Goal: Task Accomplishment & Management: Complete application form

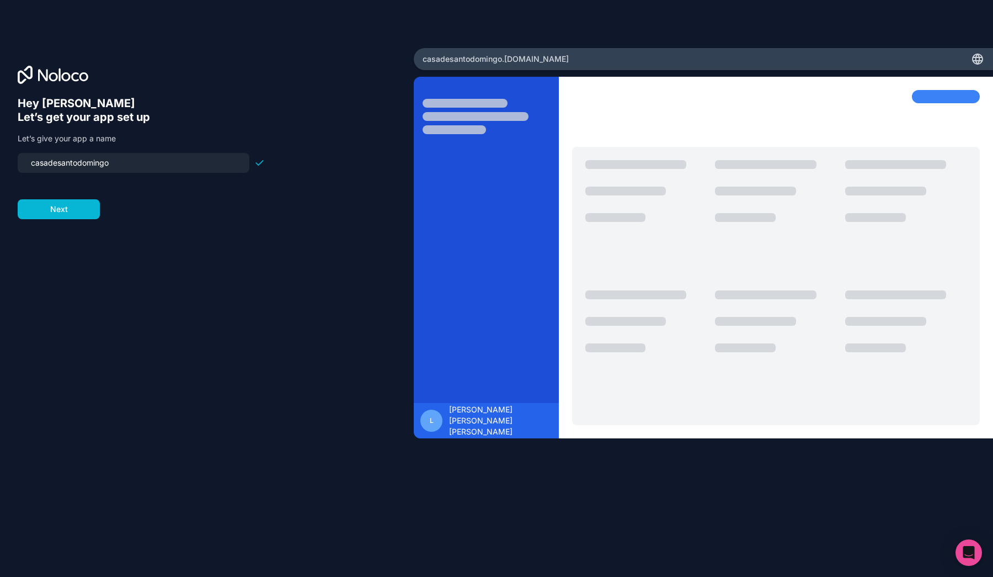
click at [170, 158] on input "casadesantodomingo" at bounding box center [133, 162] width 218 height 15
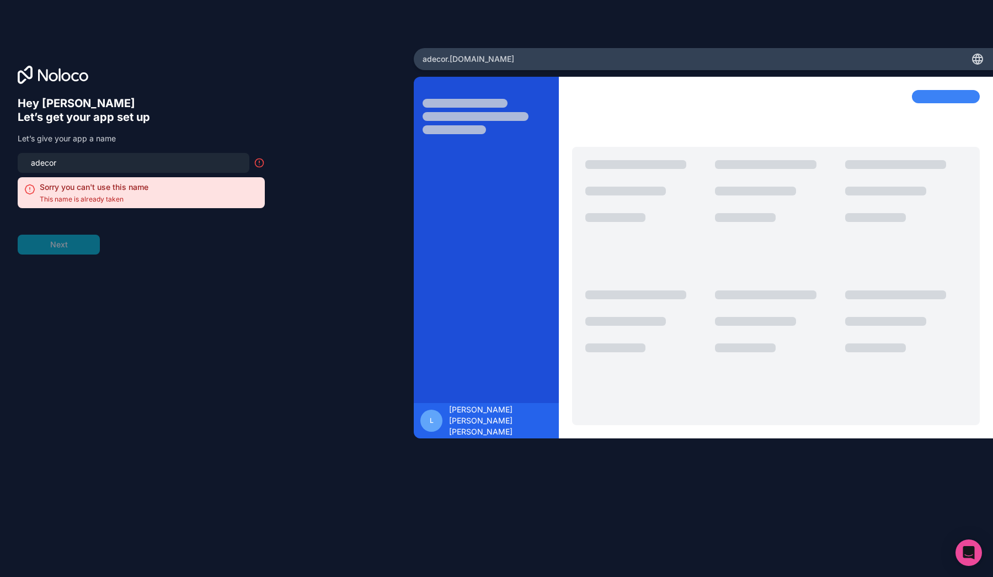
type input "a"
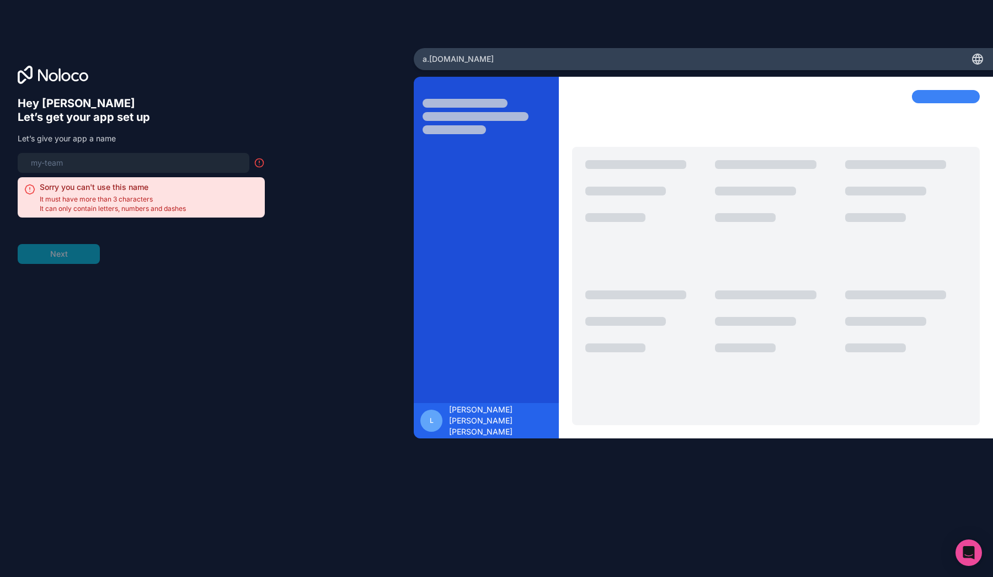
type input "a"
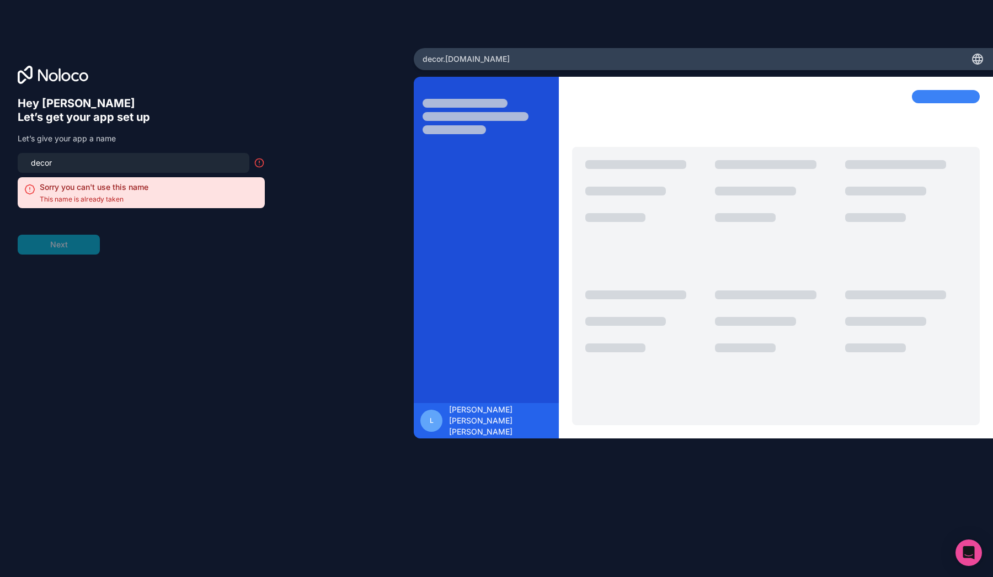
drag, startPoint x: 170, startPoint y: 158, endPoint x: 189, endPoint y: 133, distance: 31.1
click at [189, 133] on p "Let’s give your app a name" at bounding box center [141, 138] width 247 height 11
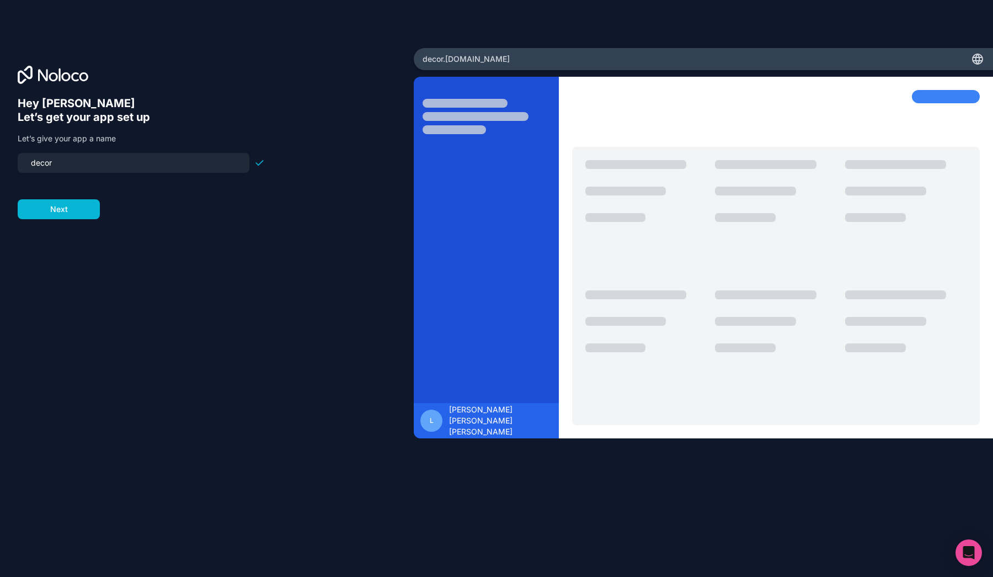
click at [115, 169] on input "decor" at bounding box center [133, 162] width 218 height 15
click at [188, 114] on h6 "Let’s get your app set up" at bounding box center [141, 117] width 247 height 14
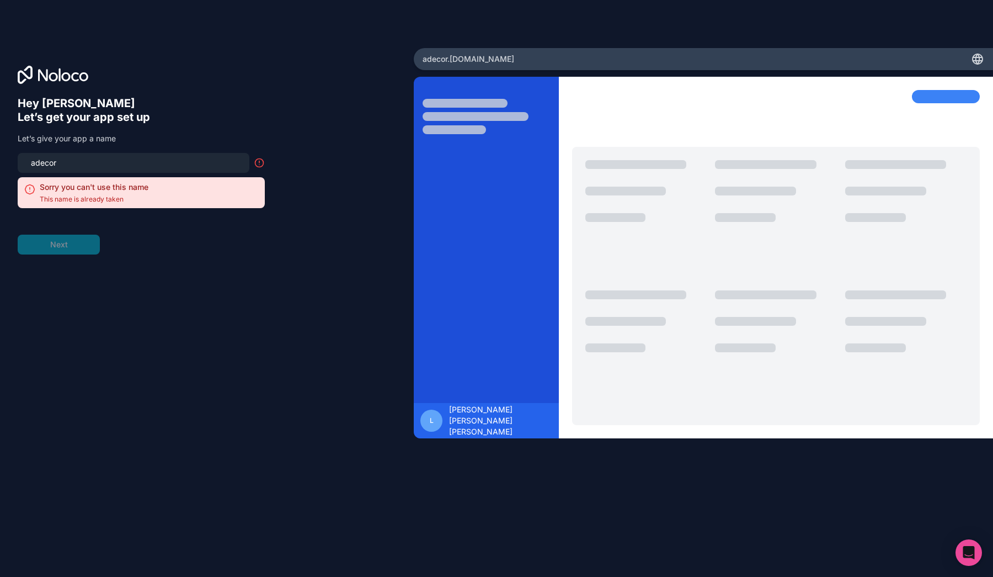
click at [207, 238] on form "adecor Sorry you can't use this name This name is already taken Next" at bounding box center [141, 204] width 247 height 102
click at [134, 161] on input "adecor" at bounding box center [133, 162] width 218 height 15
click at [234, 223] on form "adecor Sorry you can't use this name This name is already taken Next" at bounding box center [141, 204] width 247 height 102
click at [123, 163] on input "adecor" at bounding box center [133, 162] width 218 height 15
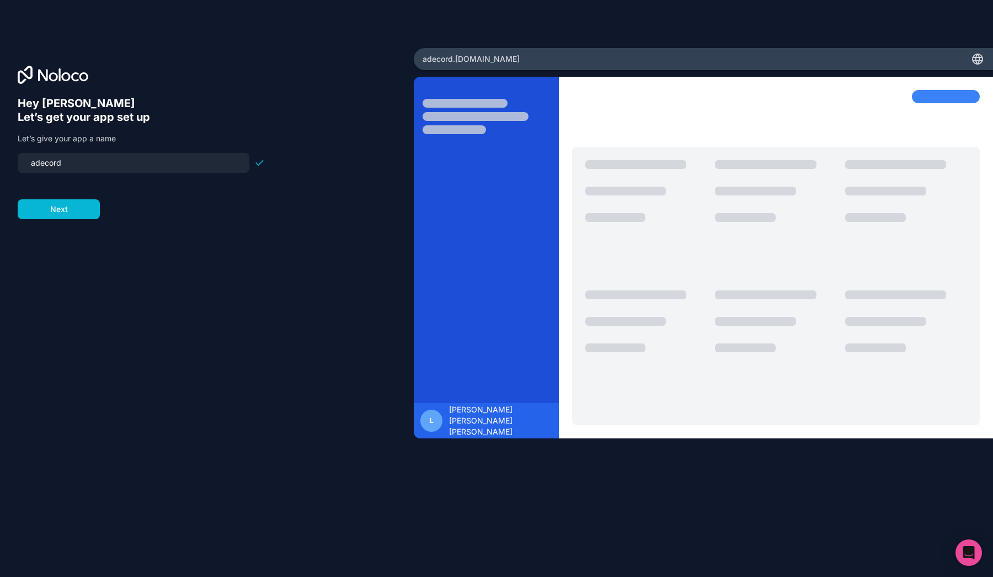
type input "adecord"
click at [66, 201] on button "Next" at bounding box center [59, 209] width 82 height 20
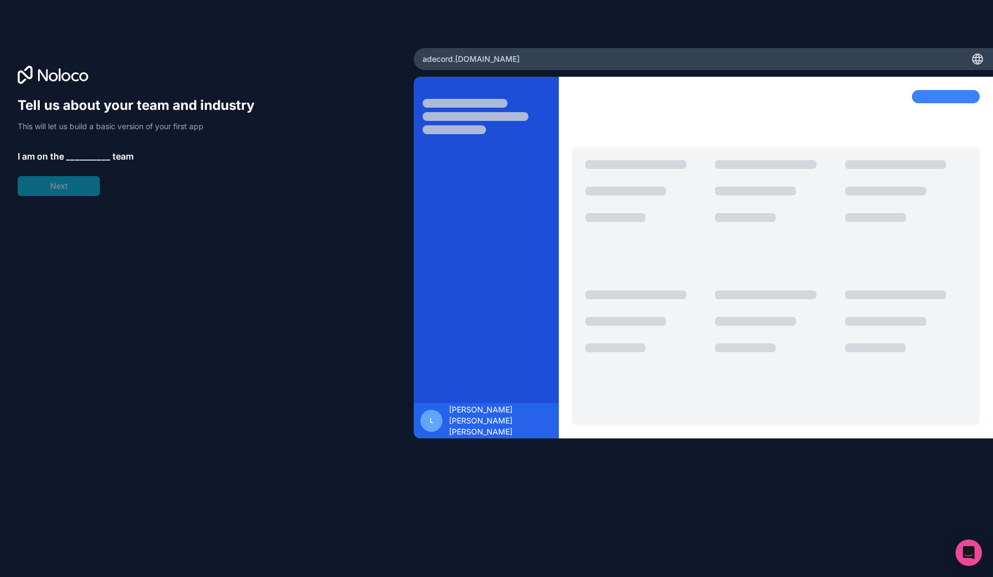
click at [75, 157] on span "__________" at bounding box center [88, 156] width 44 height 13
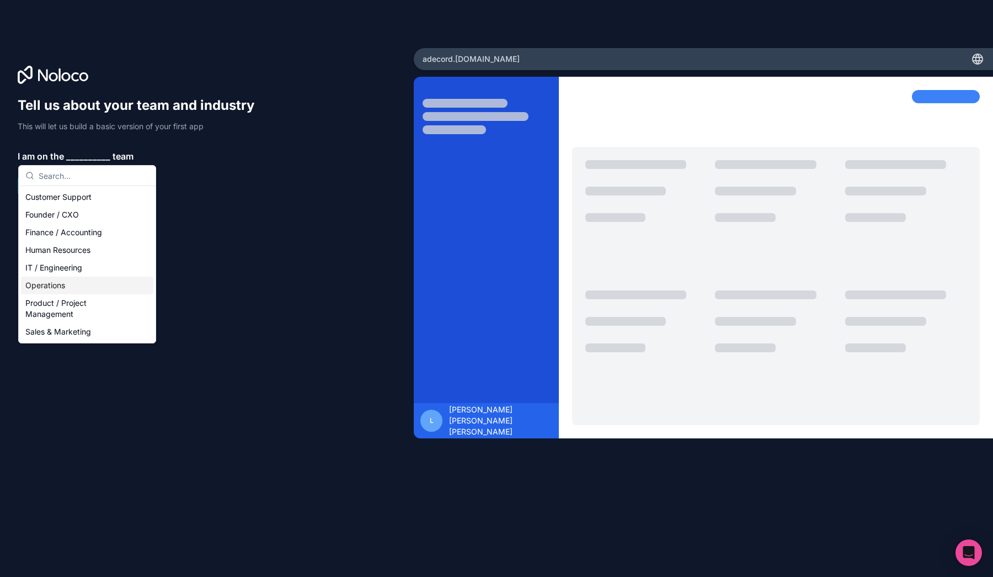
click at [110, 283] on div "Operations" at bounding box center [87, 285] width 132 height 18
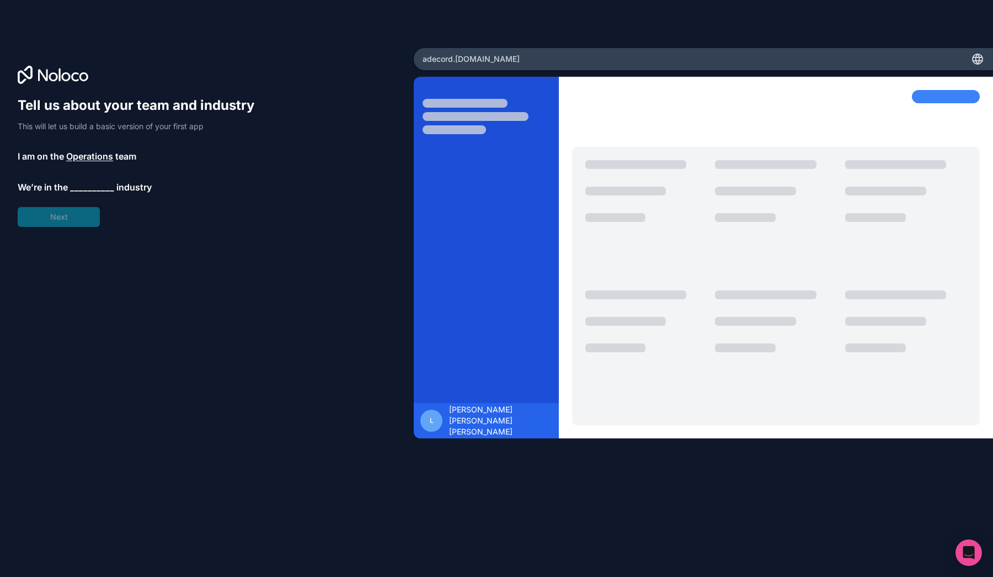
click at [98, 191] on span "__________" at bounding box center [92, 186] width 44 height 13
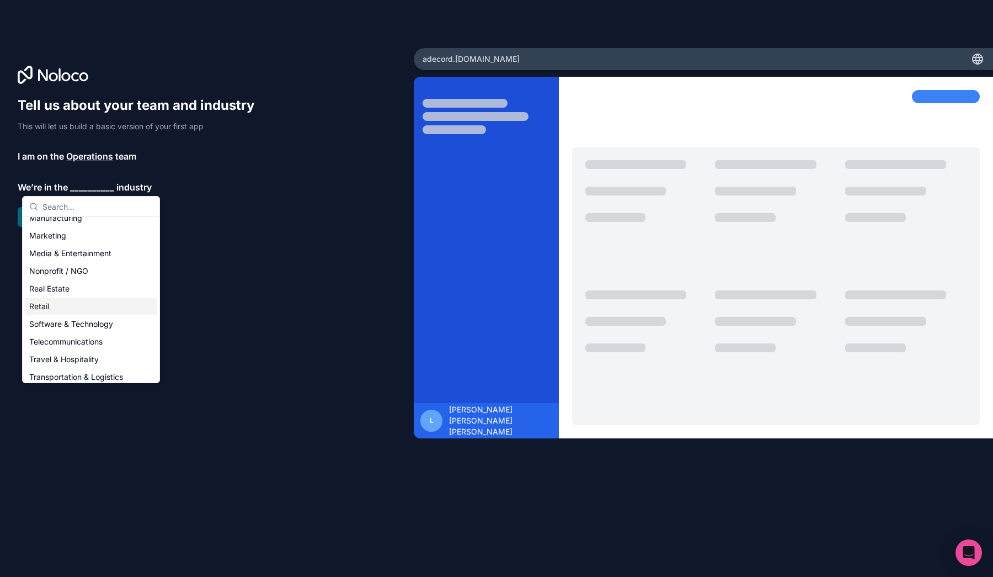
scroll to position [169, 0]
click at [87, 268] on div "Nonprofit / NGO" at bounding box center [91, 271] width 132 height 18
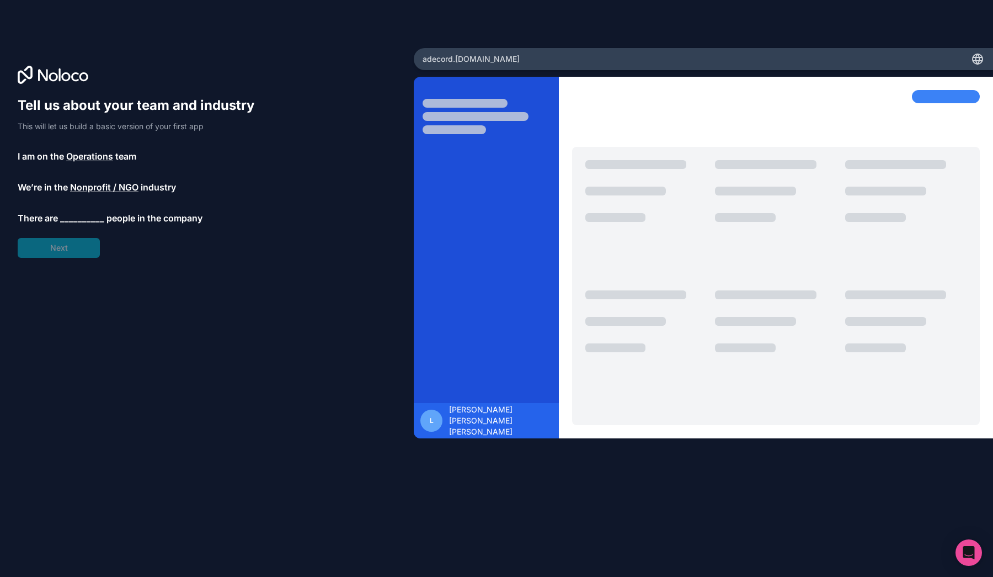
click at [90, 222] on span "__________" at bounding box center [82, 217] width 44 height 13
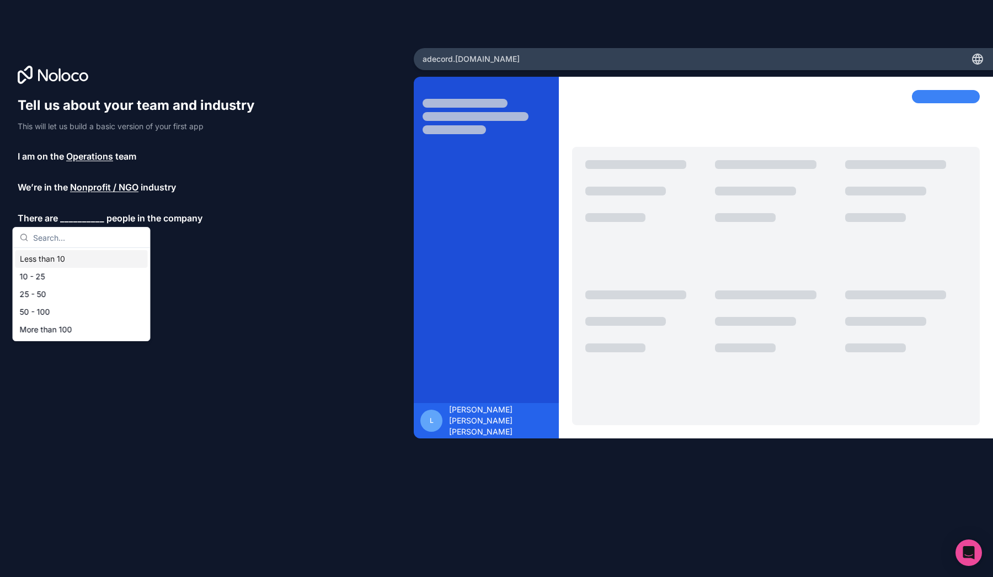
click at [93, 263] on div "Less than 10" at bounding box center [81, 259] width 132 height 18
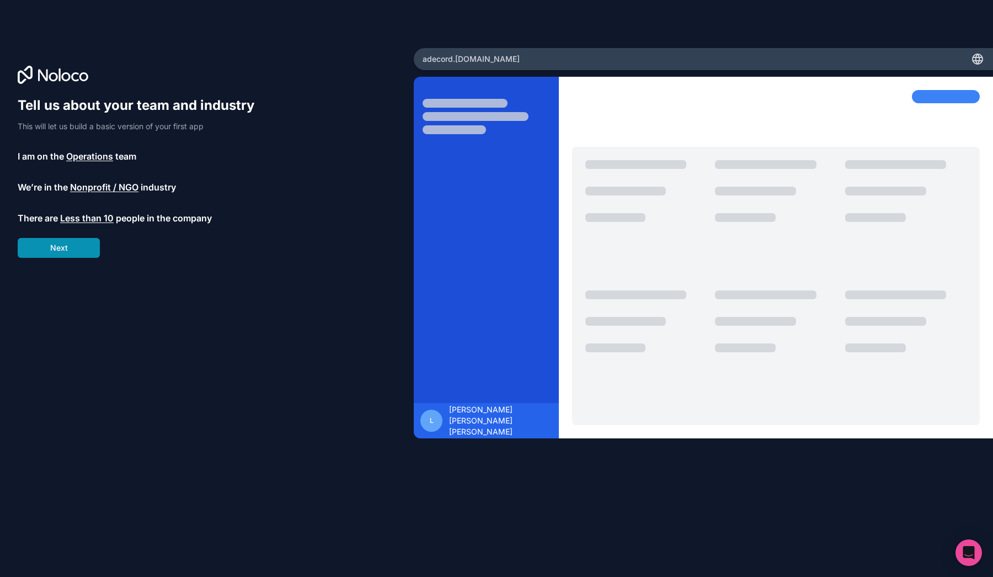
click at [93, 251] on button "Next" at bounding box center [59, 248] width 82 height 20
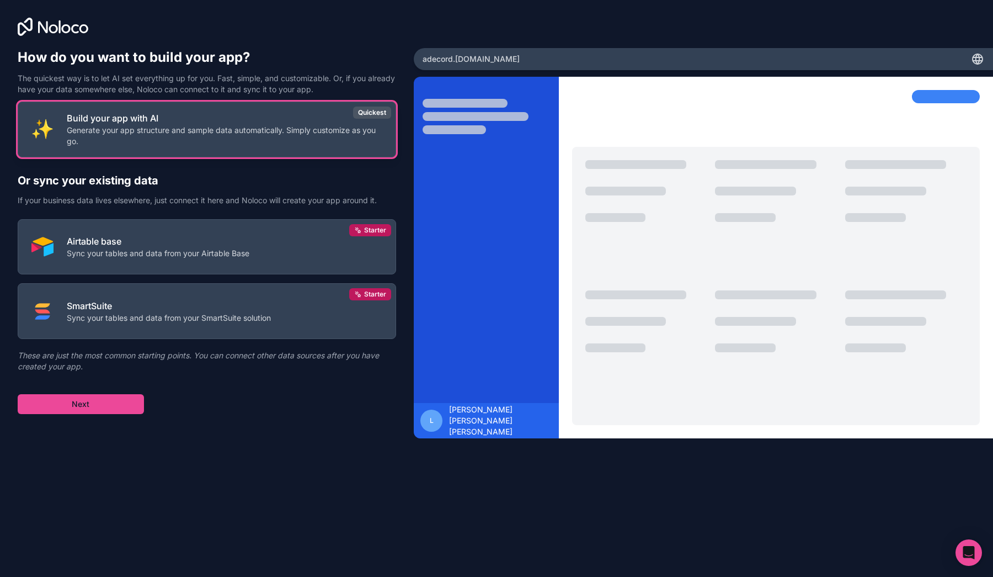
click at [317, 151] on button "Build your app with AI Generate your app structure and sample data automaticall…" at bounding box center [207, 130] width 379 height 56
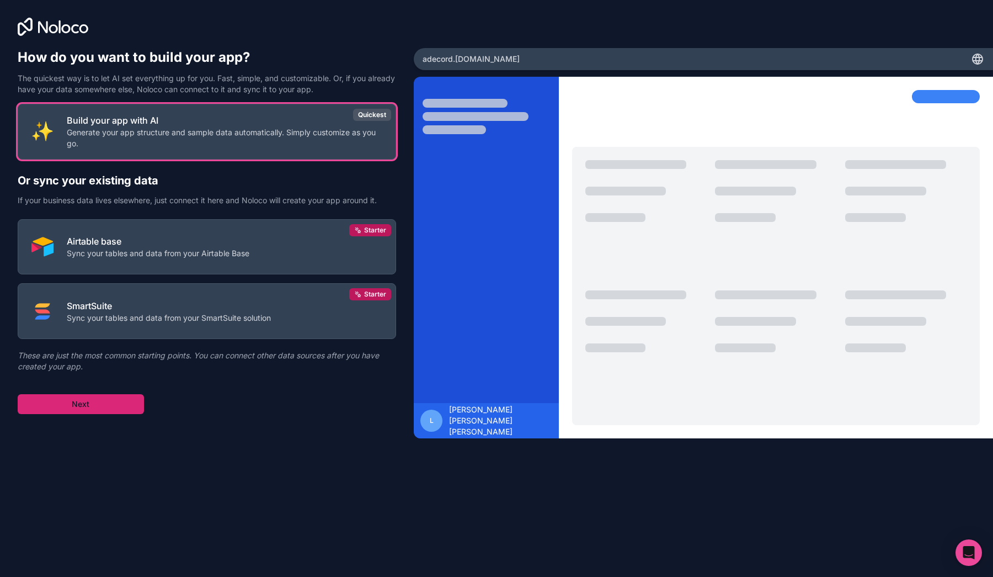
click at [124, 399] on button "Next" at bounding box center [81, 404] width 126 height 20
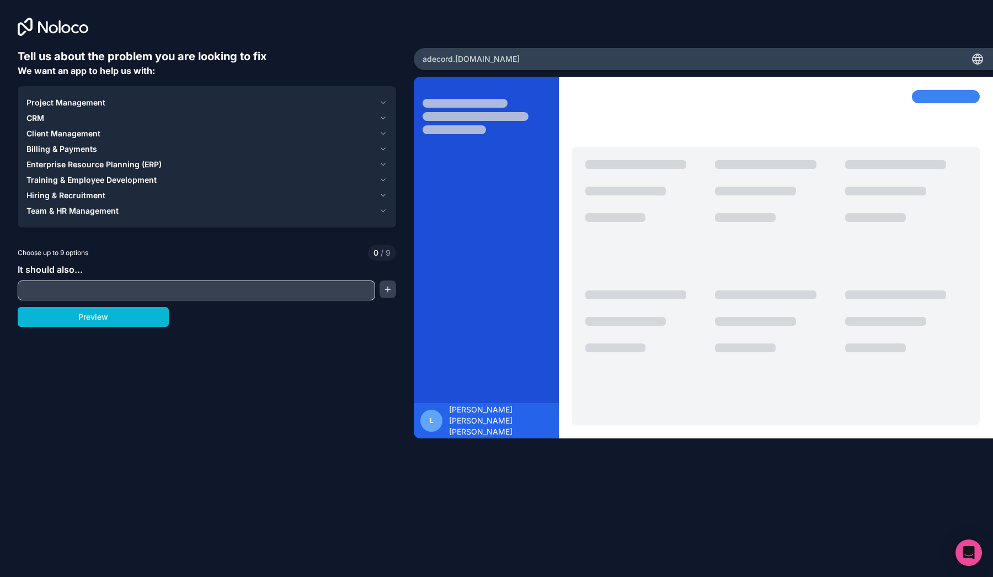
click at [382, 102] on icon "button" at bounding box center [383, 102] width 8 height 9
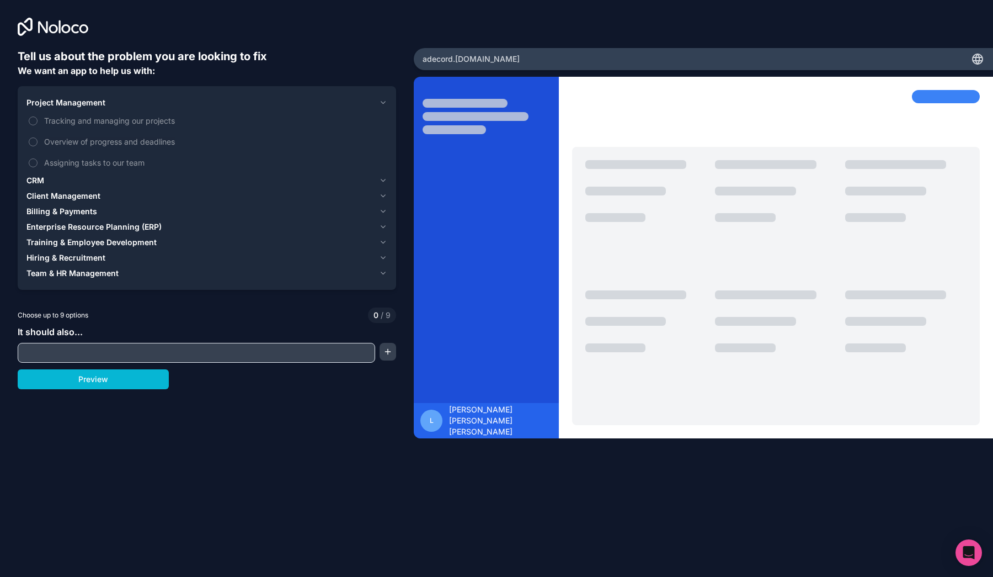
click at [382, 183] on icon "button" at bounding box center [383, 180] width 8 height 9
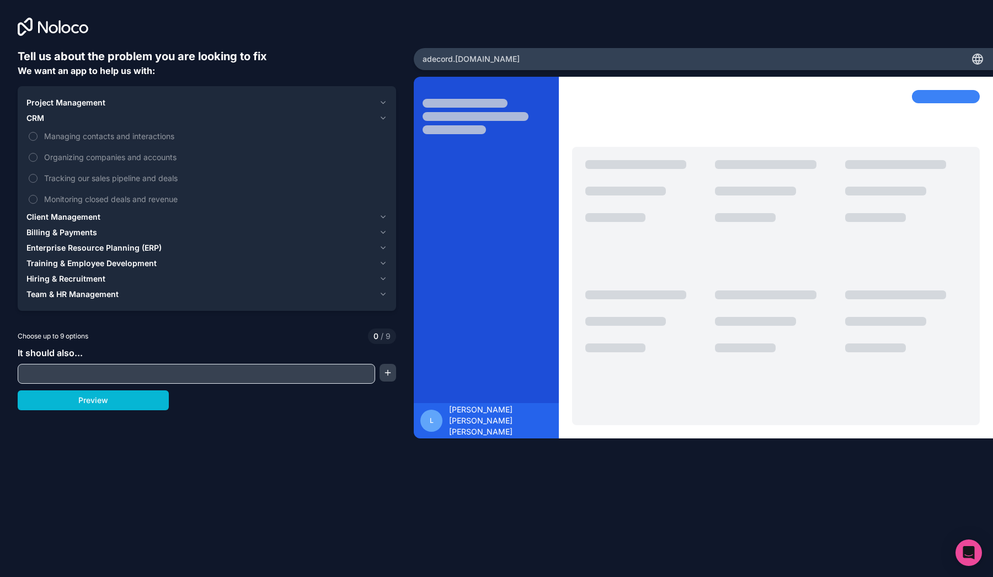
click at [382, 99] on icon "button" at bounding box center [383, 102] width 8 height 9
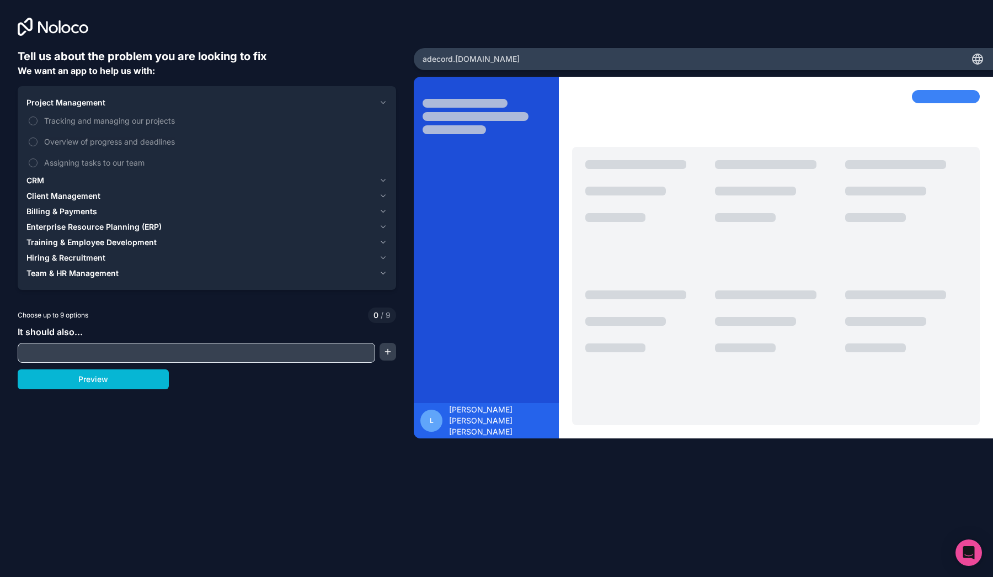
click at [385, 180] on icon "button" at bounding box center [383, 180] width 4 height 2
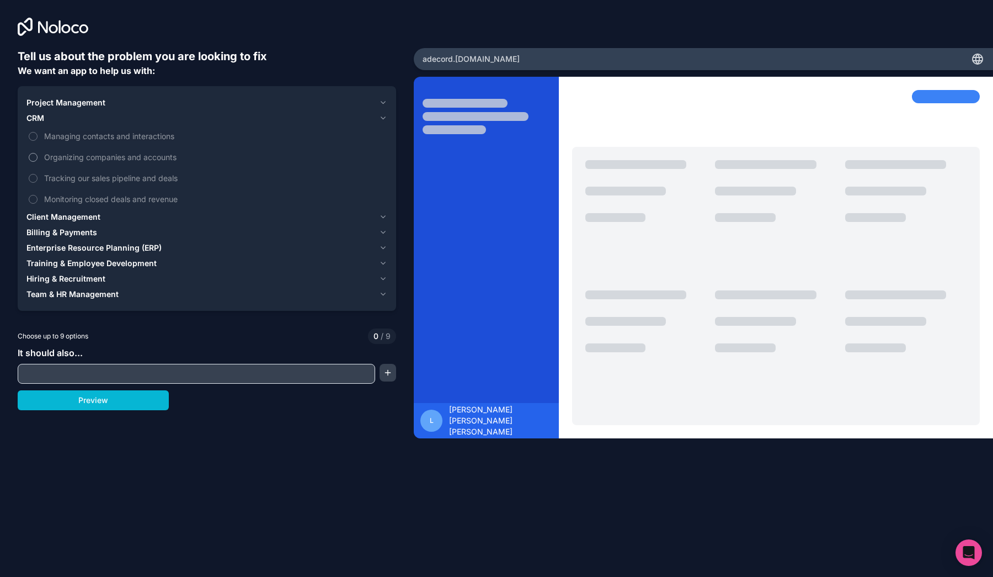
click at [169, 163] on label "Organizing companies and accounts" at bounding box center [206, 157] width 361 height 20
click at [38, 162] on button "Organizing companies and accounts" at bounding box center [33, 157] width 9 height 9
click at [153, 139] on span "Managing contacts and interactions" at bounding box center [214, 136] width 341 height 12
click at [38, 139] on button "Managing contacts and interactions" at bounding box center [33, 136] width 9 height 9
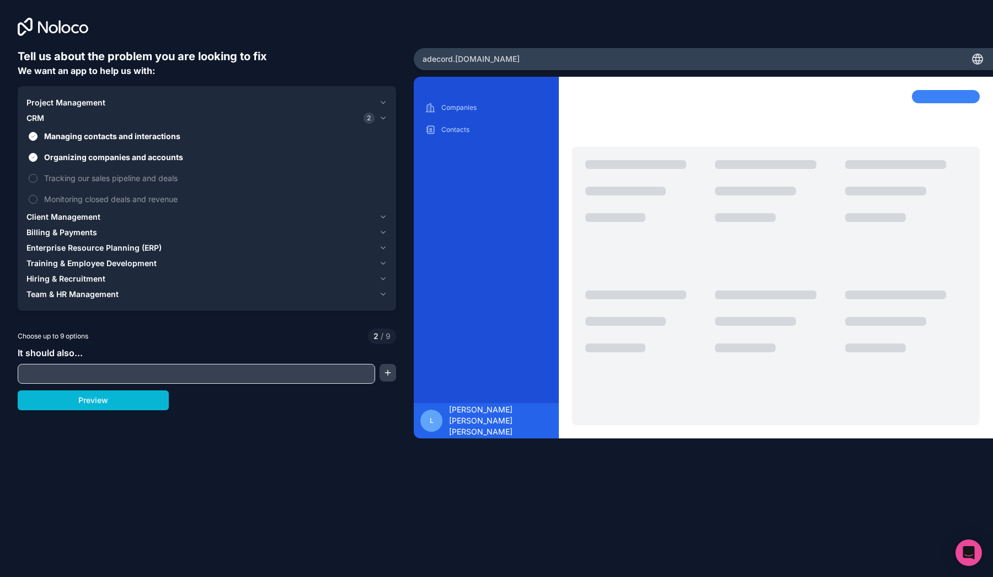
click at [383, 217] on icon "button" at bounding box center [383, 216] width 8 height 9
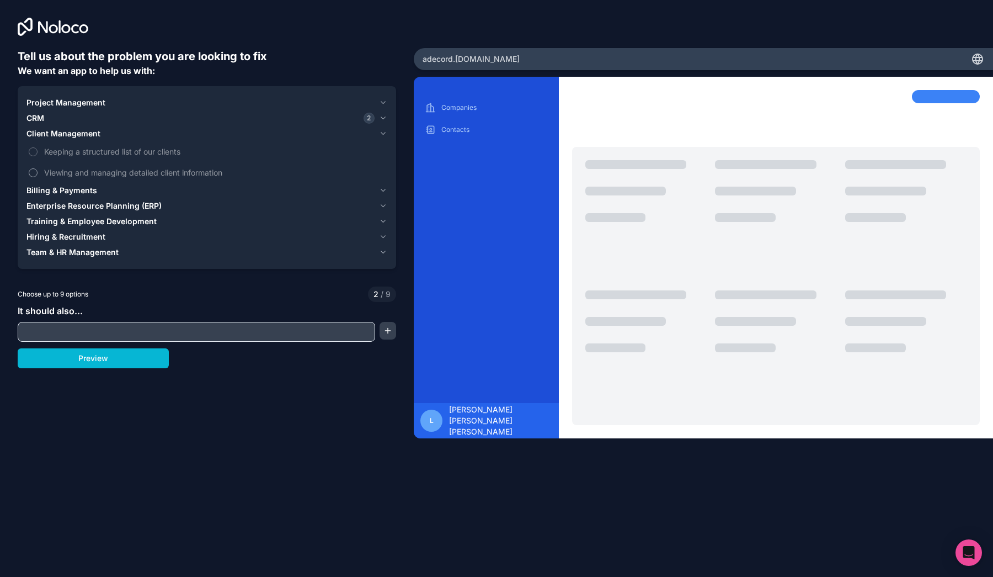
click at [184, 174] on span "Viewing and managing detailed client information" at bounding box center [214, 173] width 341 height 12
click at [38, 174] on button "Viewing and managing detailed client information" at bounding box center [33, 172] width 9 height 9
click at [380, 191] on icon "button" at bounding box center [383, 190] width 8 height 9
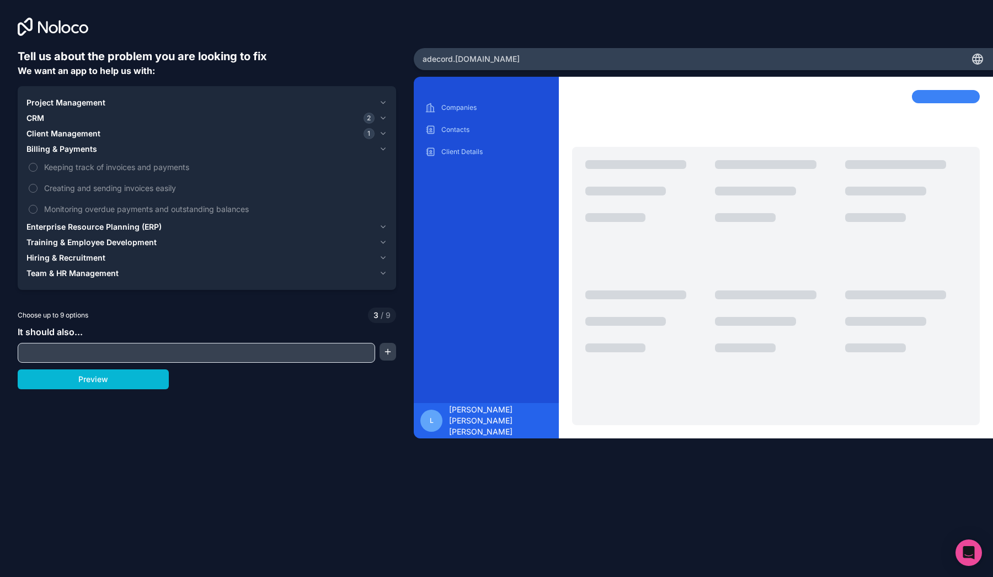
click at [116, 120] on div "CRM 2" at bounding box center [200, 118] width 348 height 11
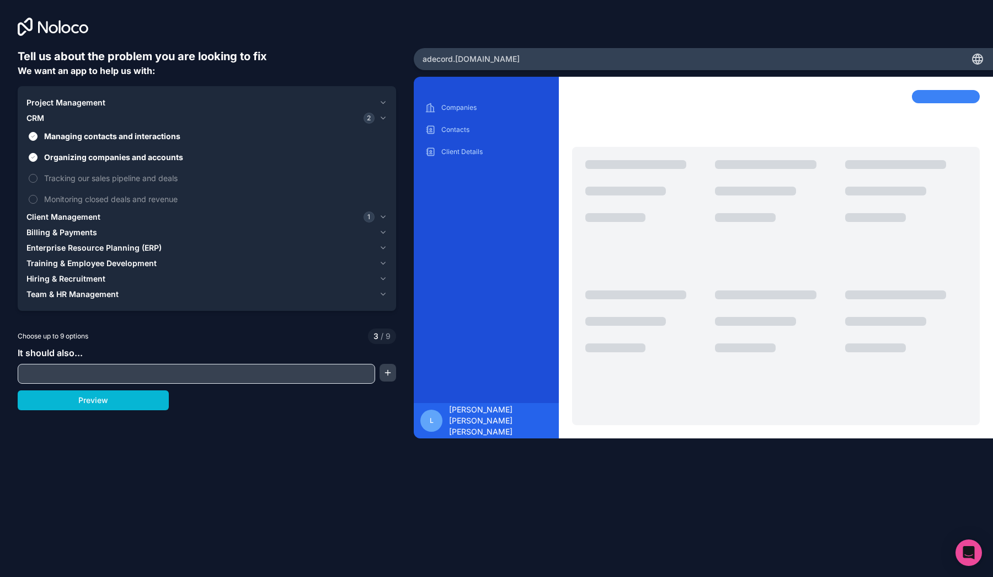
click at [124, 107] on div "Project Management" at bounding box center [200, 102] width 348 height 11
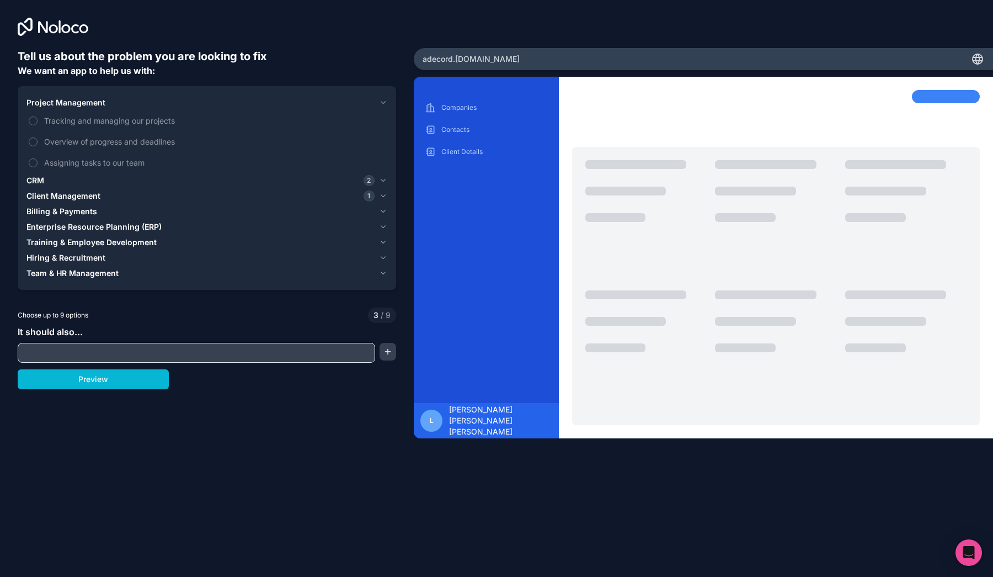
click at [142, 358] on input "text" at bounding box center [196, 352] width 352 height 15
type input "Collect polling data"
click at [392, 346] on button "button" at bounding box center [388, 352] width 17 height 18
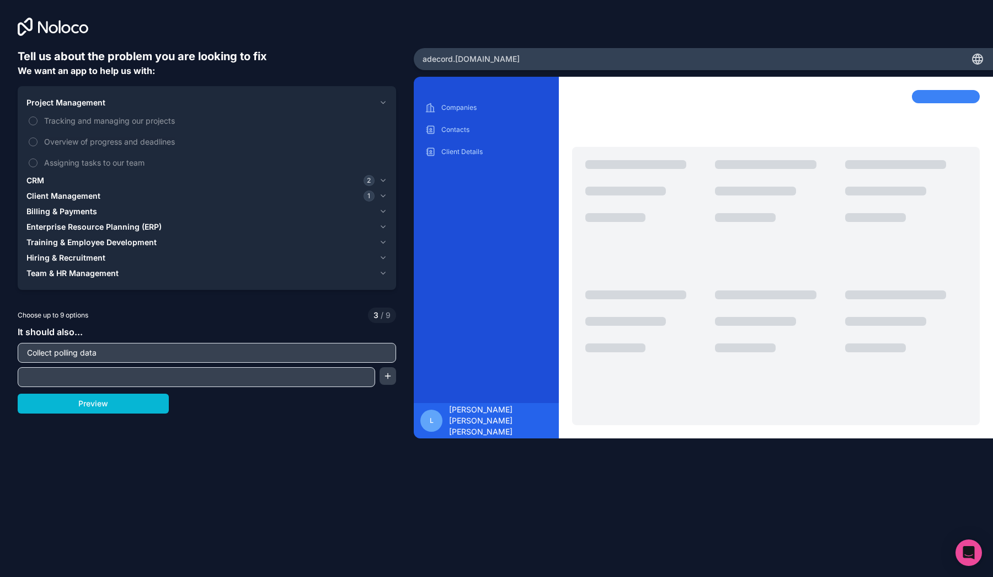
click at [346, 375] on input "text" at bounding box center [196, 376] width 352 height 15
type input "Report polled data"
click at [383, 271] on icon "button" at bounding box center [383, 273] width 8 height 9
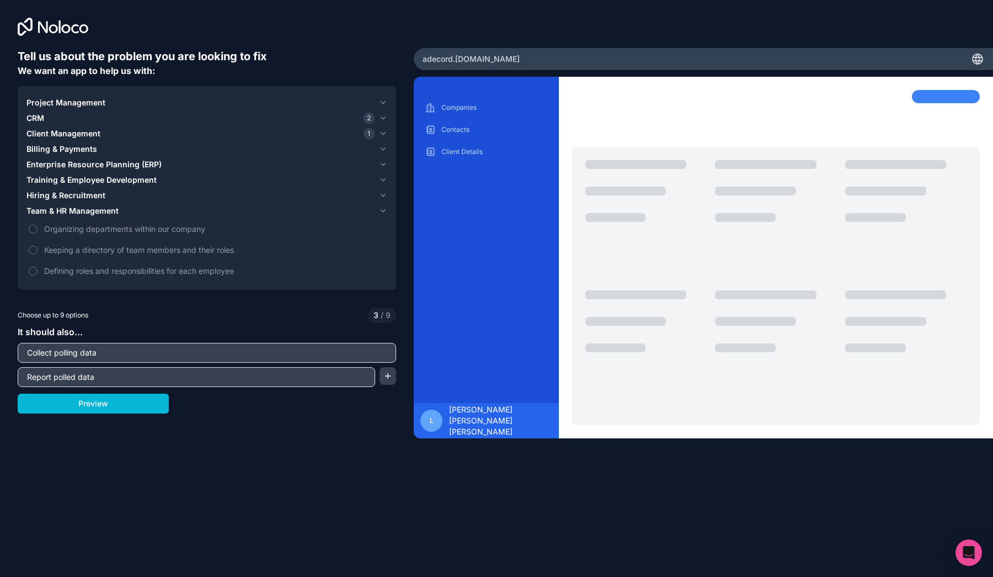
click at [157, 193] on div "Hiring & Recruitment" at bounding box center [200, 195] width 348 height 11
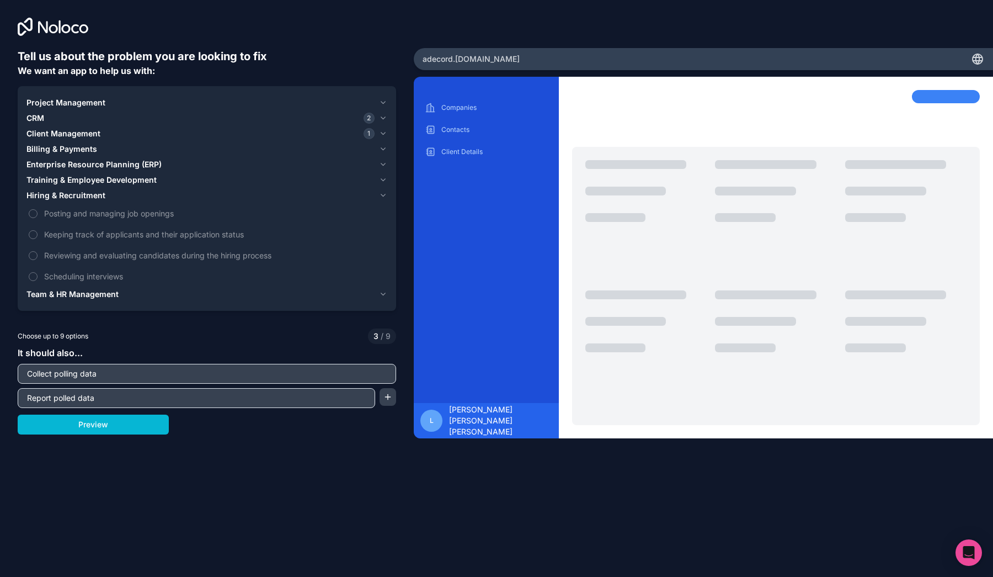
click at [103, 196] on span "Hiring & Recruitment" at bounding box center [65, 195] width 79 height 11
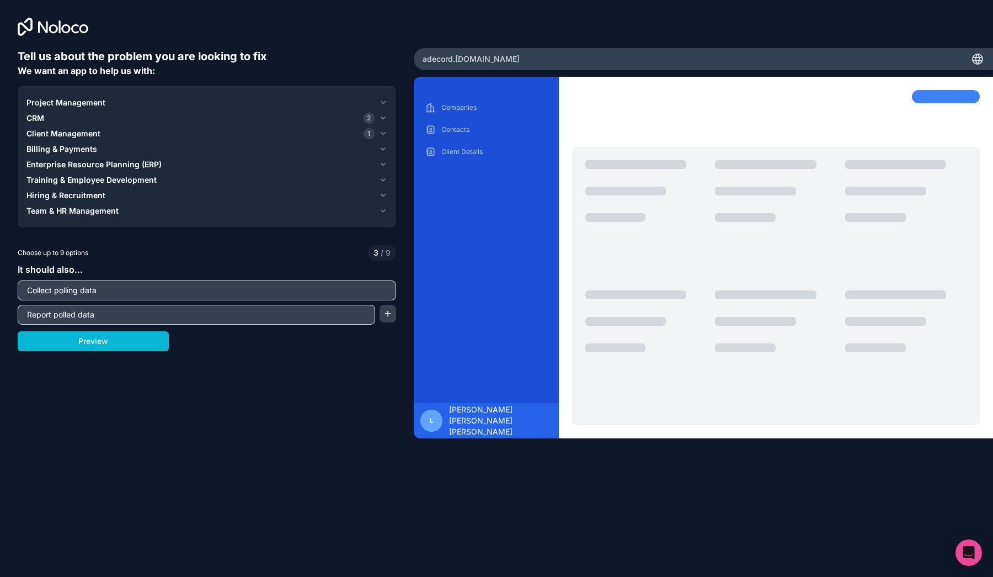
click at [94, 130] on span "Client Management" at bounding box center [63, 133] width 74 height 11
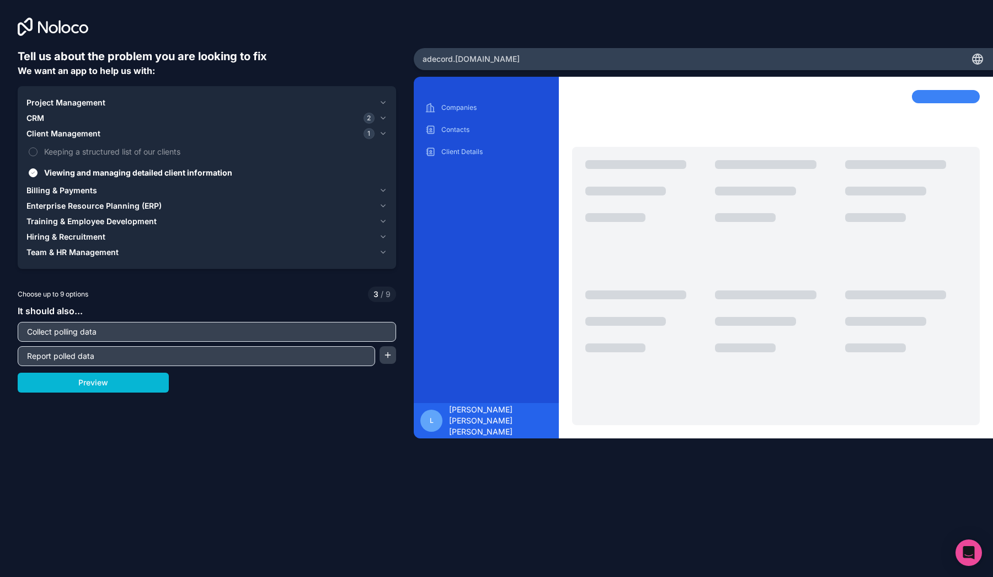
click at [94, 130] on span "Client Management" at bounding box center [63, 133] width 74 height 11
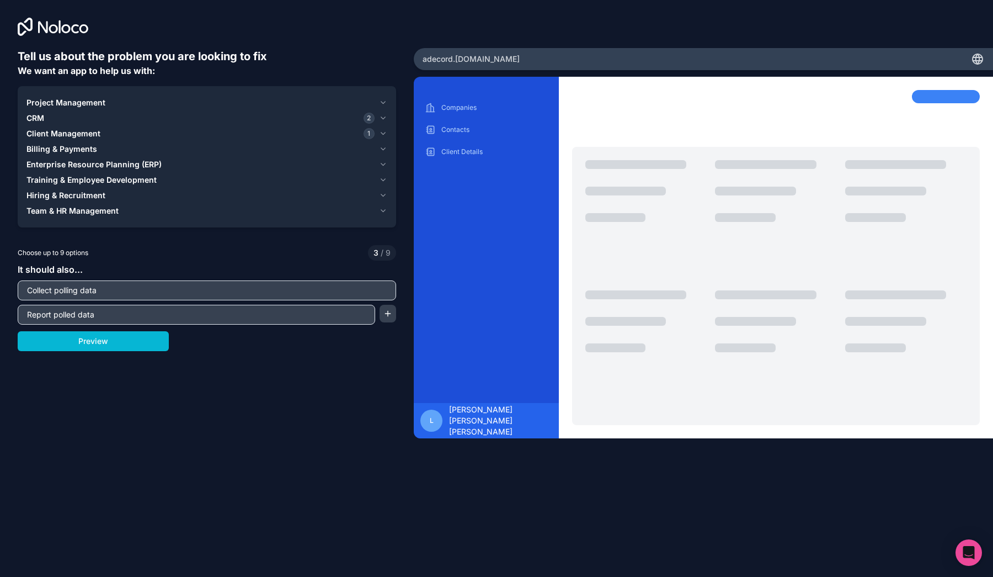
click at [109, 119] on div "CRM 2" at bounding box center [200, 118] width 348 height 11
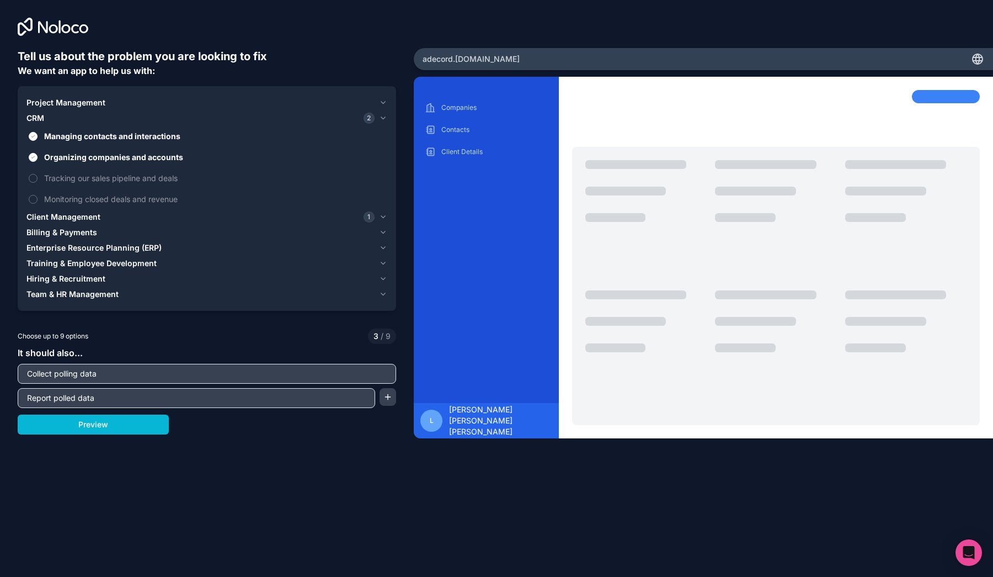
click at [380, 118] on icon "button" at bounding box center [383, 118] width 8 height 9
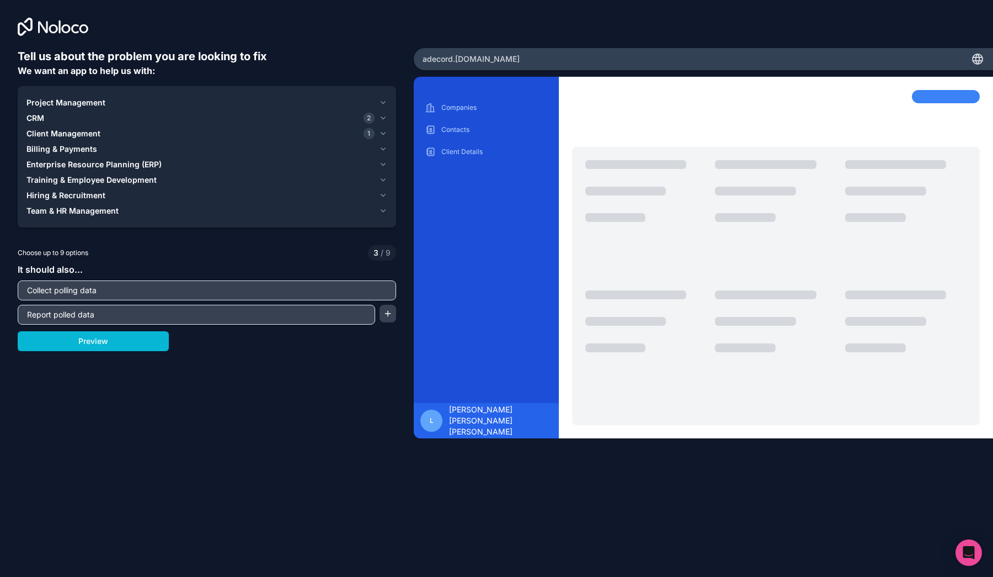
click at [380, 118] on icon "button" at bounding box center [383, 118] width 8 height 9
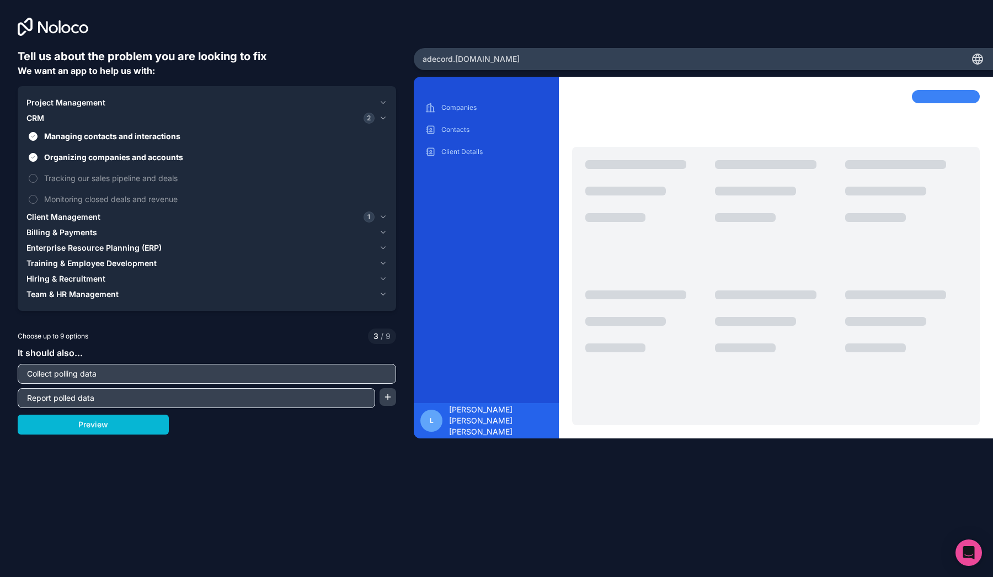
click at [380, 118] on icon "button" at bounding box center [383, 118] width 8 height 9
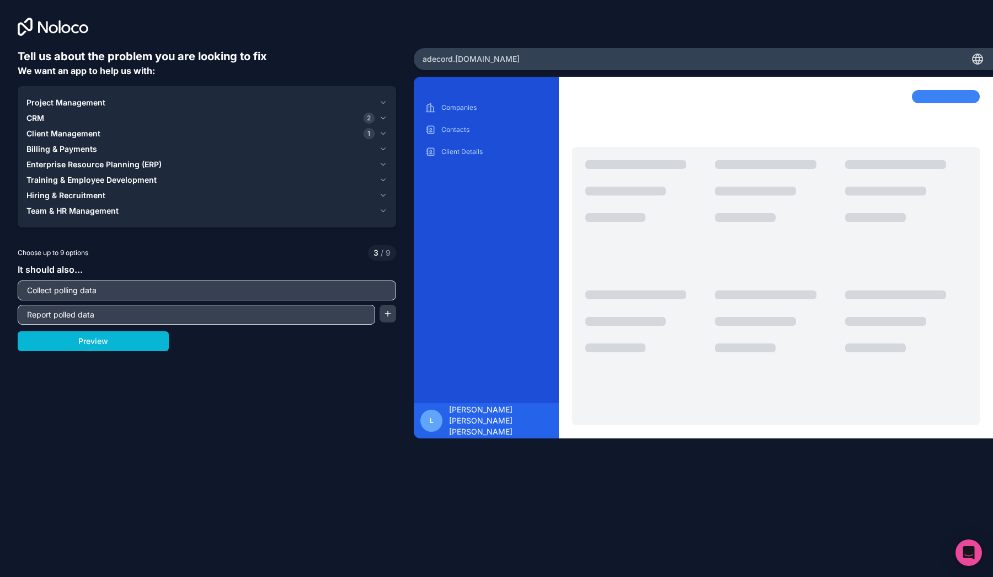
click at [382, 103] on icon "button" at bounding box center [383, 103] width 4 height 2
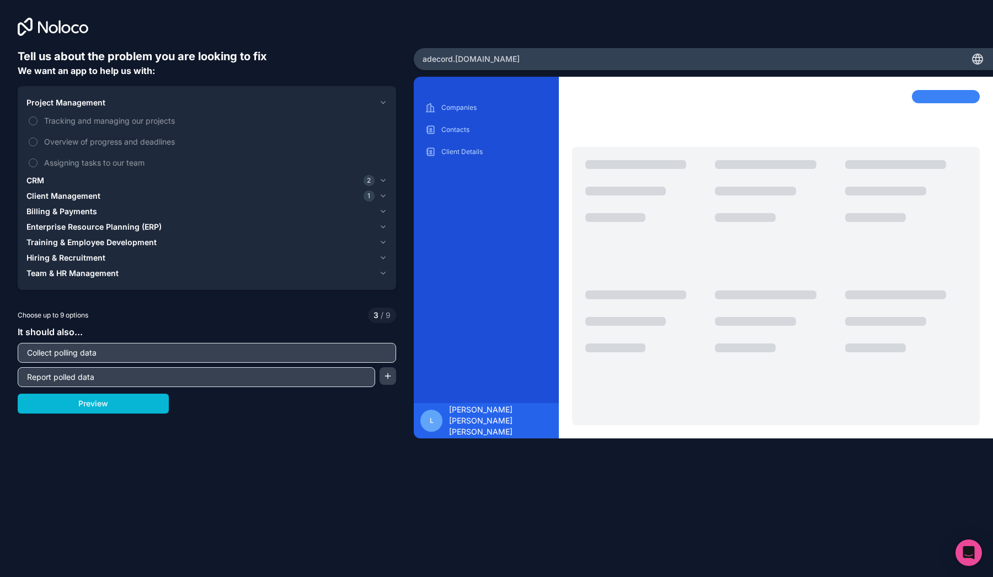
click at [383, 182] on icon "button" at bounding box center [383, 180] width 8 height 9
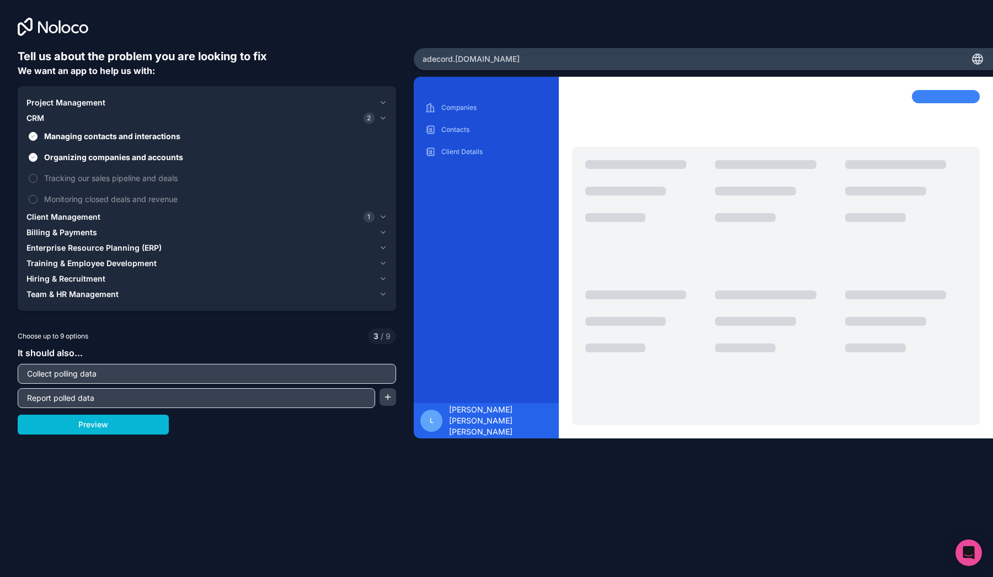
click at [385, 216] on icon "button" at bounding box center [383, 217] width 4 height 2
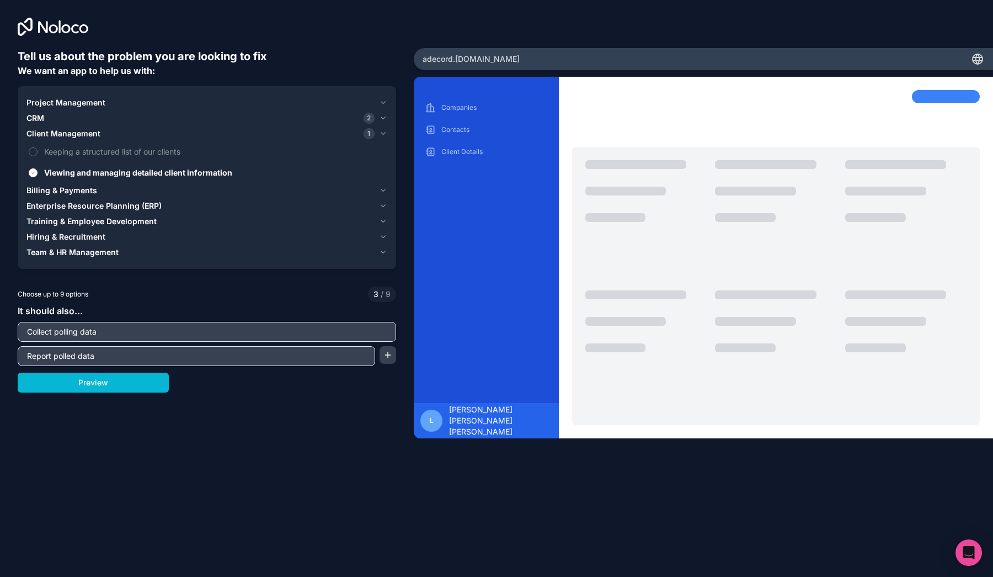
click at [384, 205] on icon "button" at bounding box center [383, 205] width 8 height 9
